Goal: Task Accomplishment & Management: Manage account settings

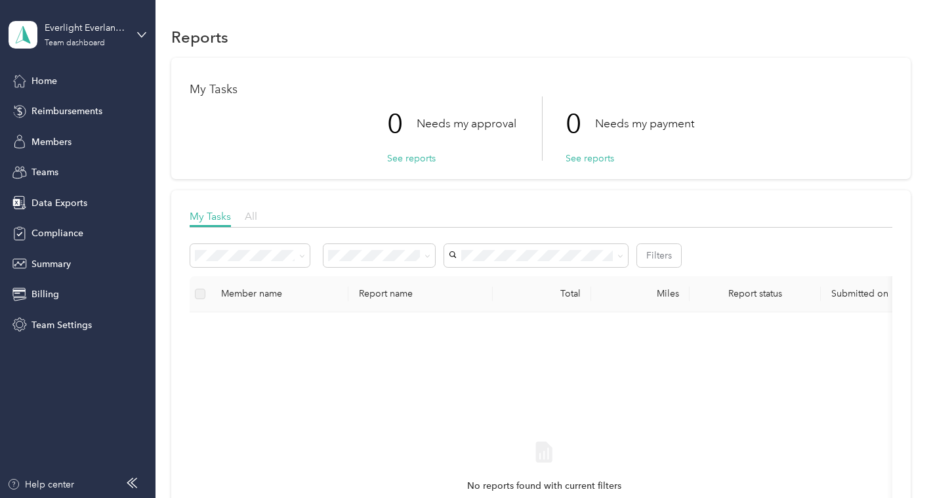
click at [254, 210] on span "All" at bounding box center [251, 216] width 12 height 12
